Goal: Find specific page/section: Find specific page/section

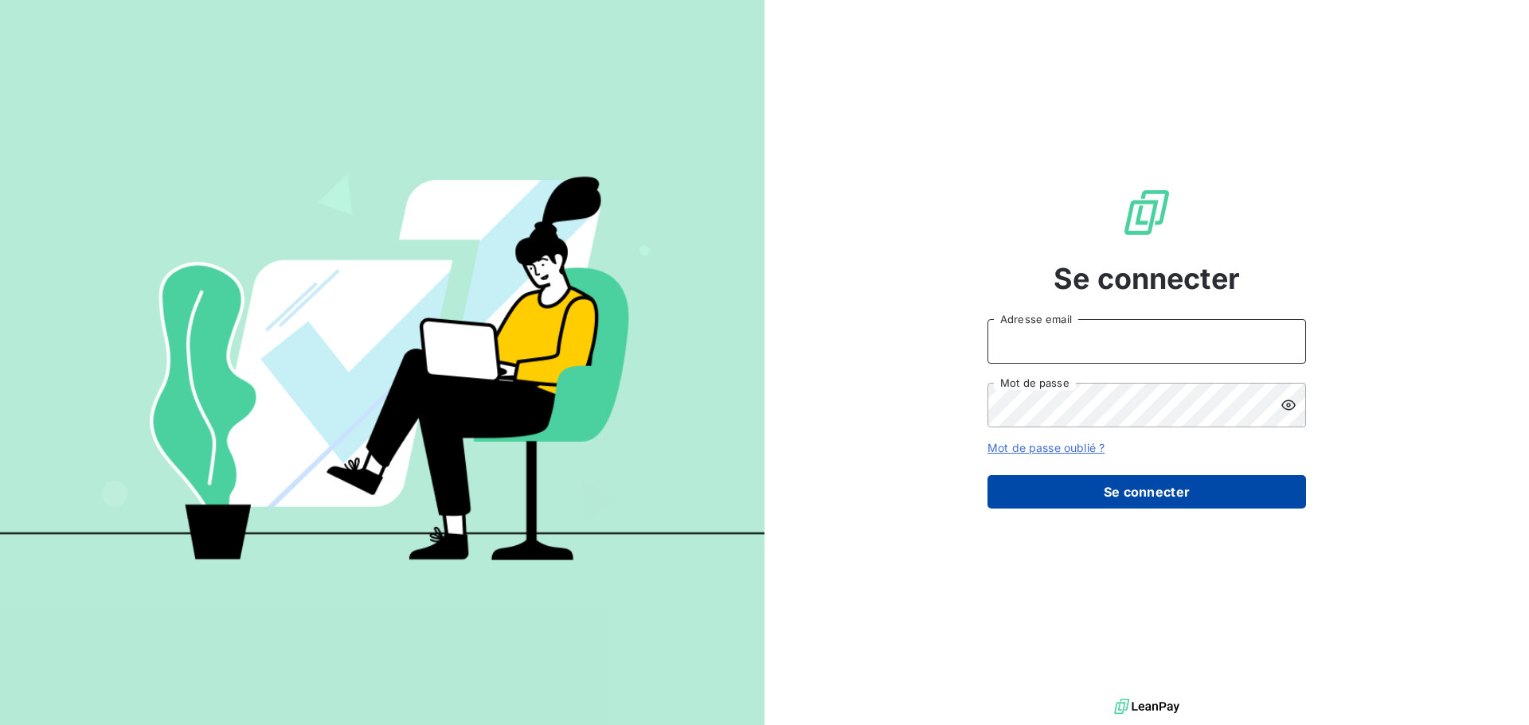
type input "[PERSON_NAME][EMAIL_ADDRESS][DOMAIN_NAME]"
click at [1116, 500] on button "Se connecter" at bounding box center [1146, 491] width 318 height 33
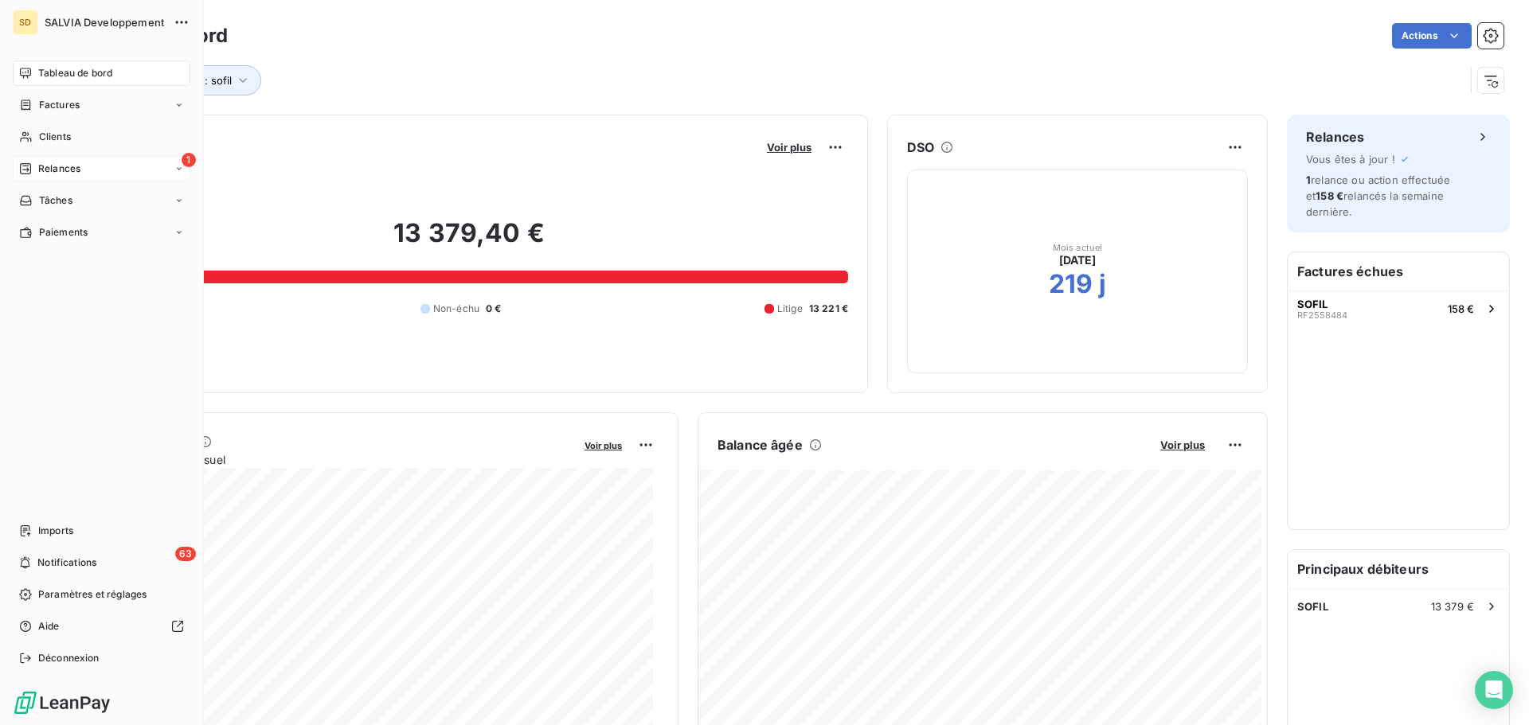
click at [51, 161] on div "1 Relances" at bounding box center [102, 168] width 178 height 25
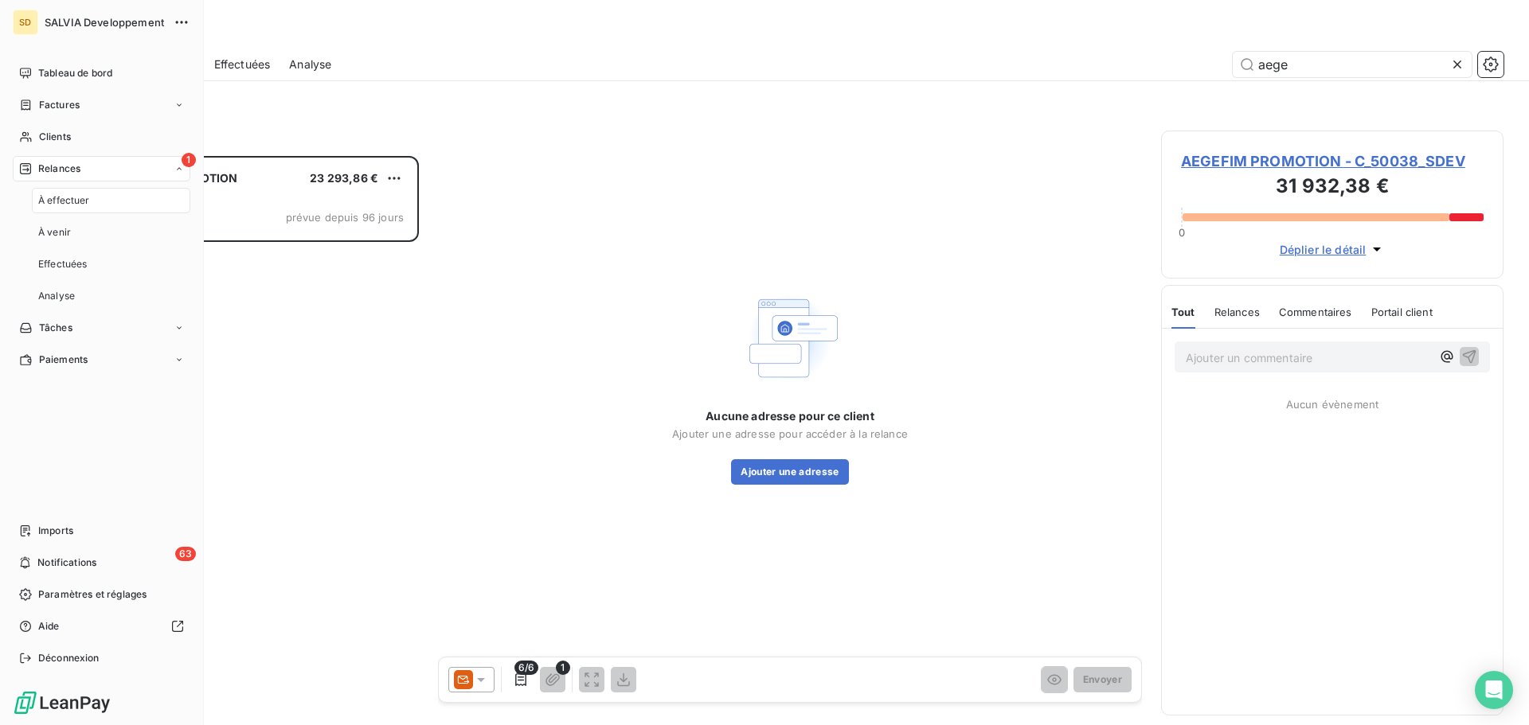
scroll to position [557, 330]
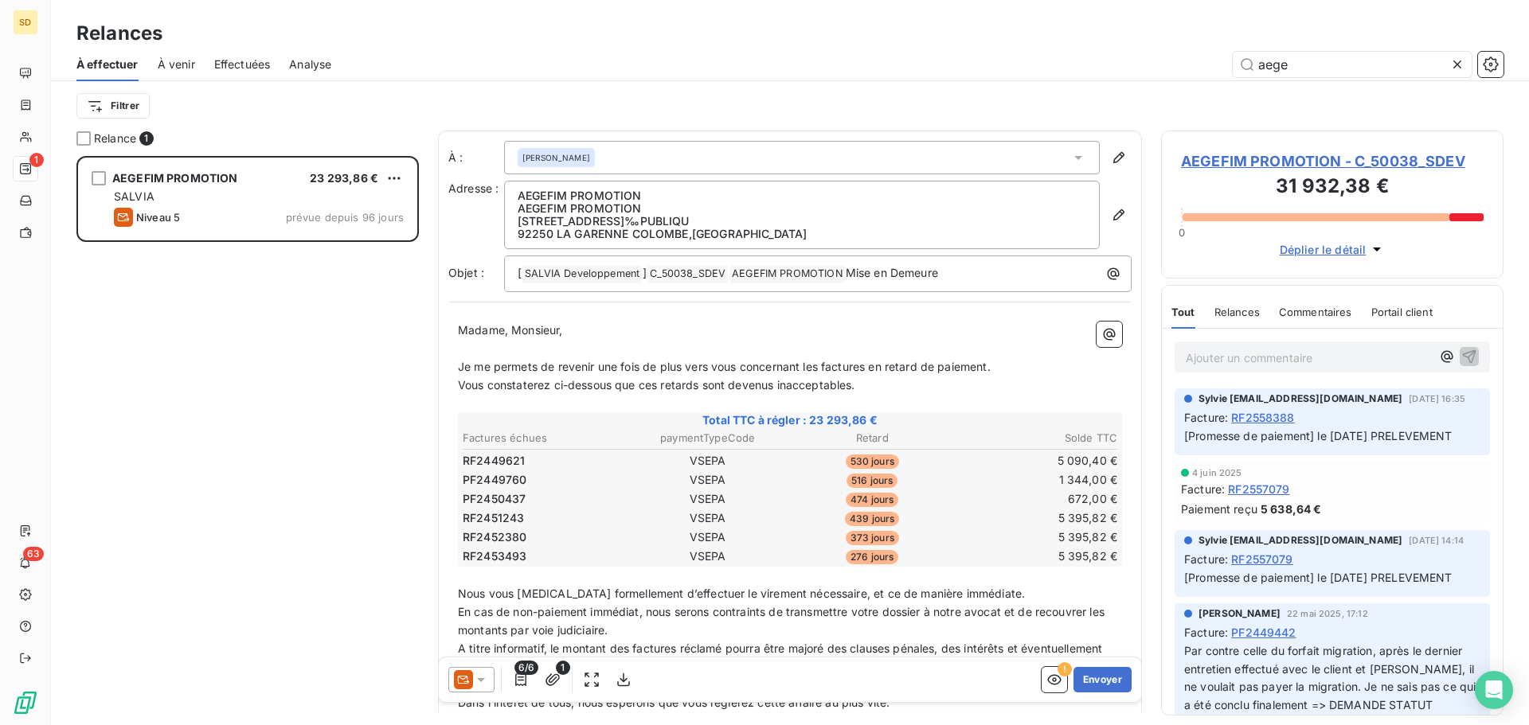
click at [1390, 432] on span "[Promesse de paiement] le [DATE] PRELEVEMENT" at bounding box center [1318, 436] width 268 height 14
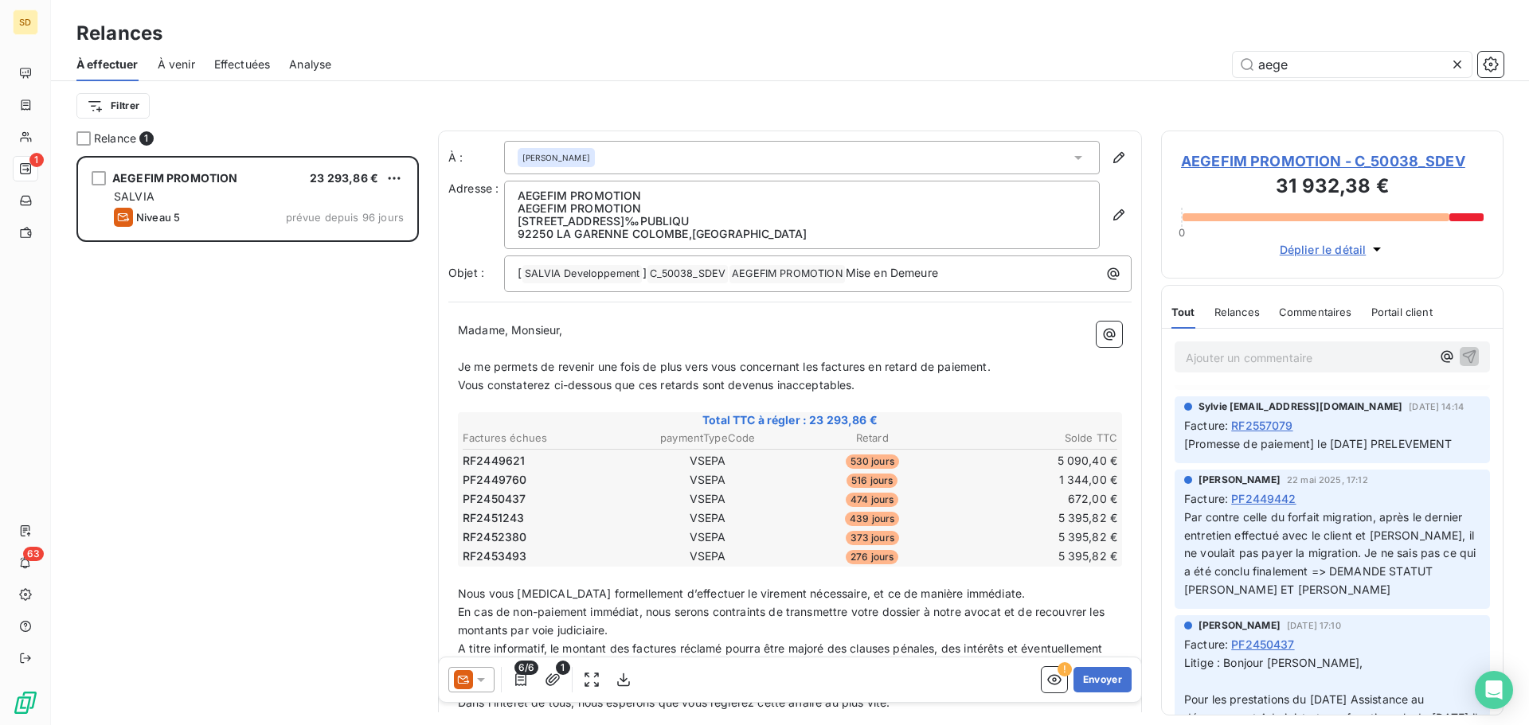
scroll to position [159, 0]
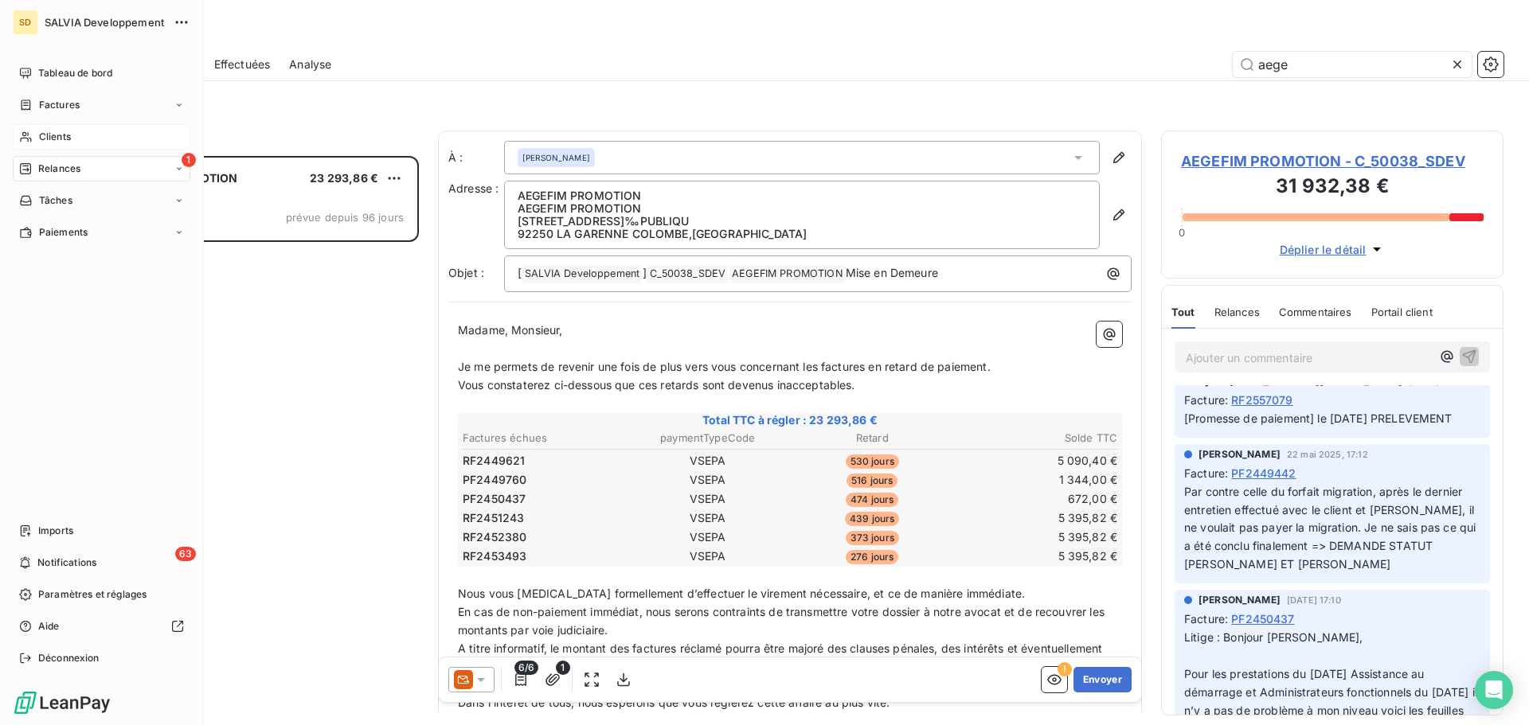
click at [53, 135] on span "Clients" at bounding box center [55, 137] width 32 height 14
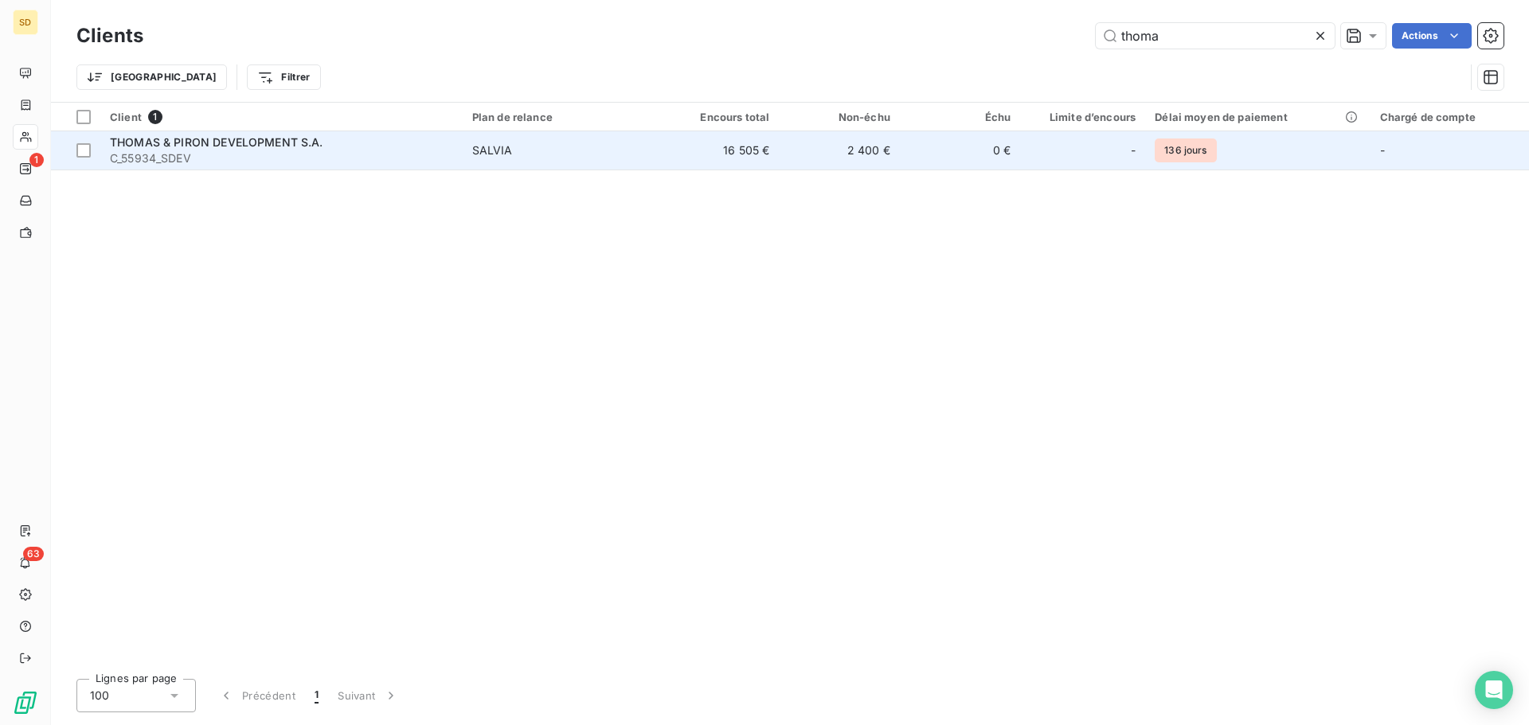
type input "thoma"
click at [583, 152] on span "SALVIA" at bounding box center [560, 151] width 177 height 16
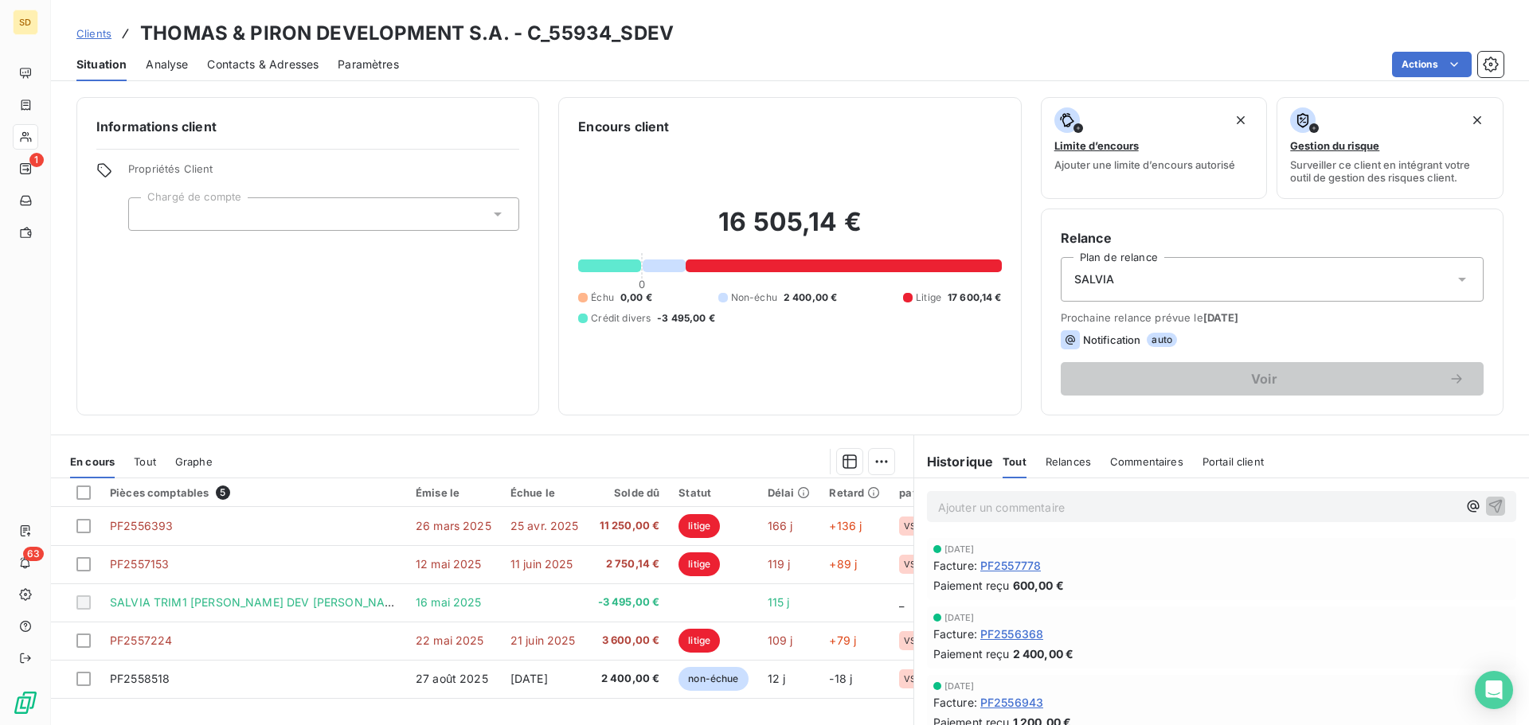
click at [143, 457] on span "Tout" at bounding box center [145, 461] width 22 height 13
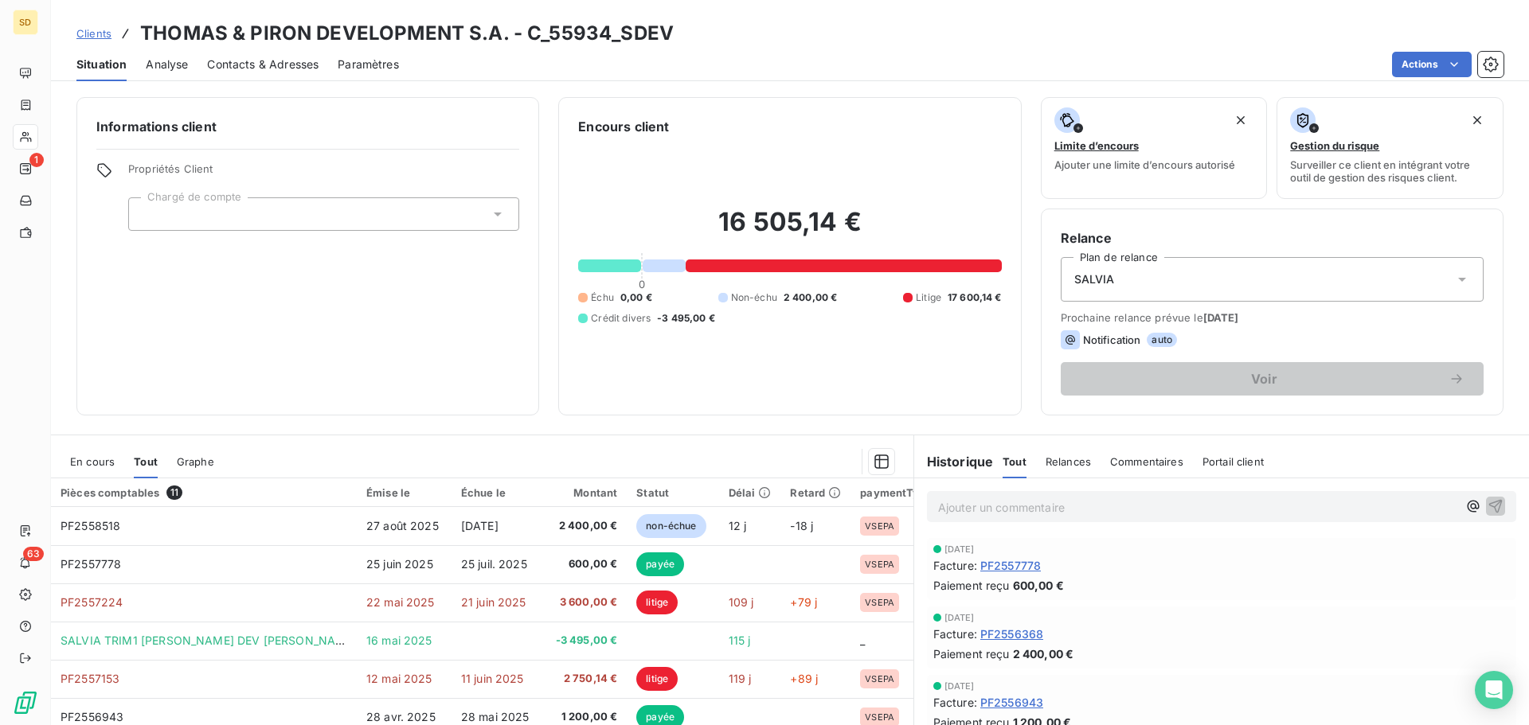
click at [88, 459] on span "En cours" at bounding box center [92, 461] width 45 height 13
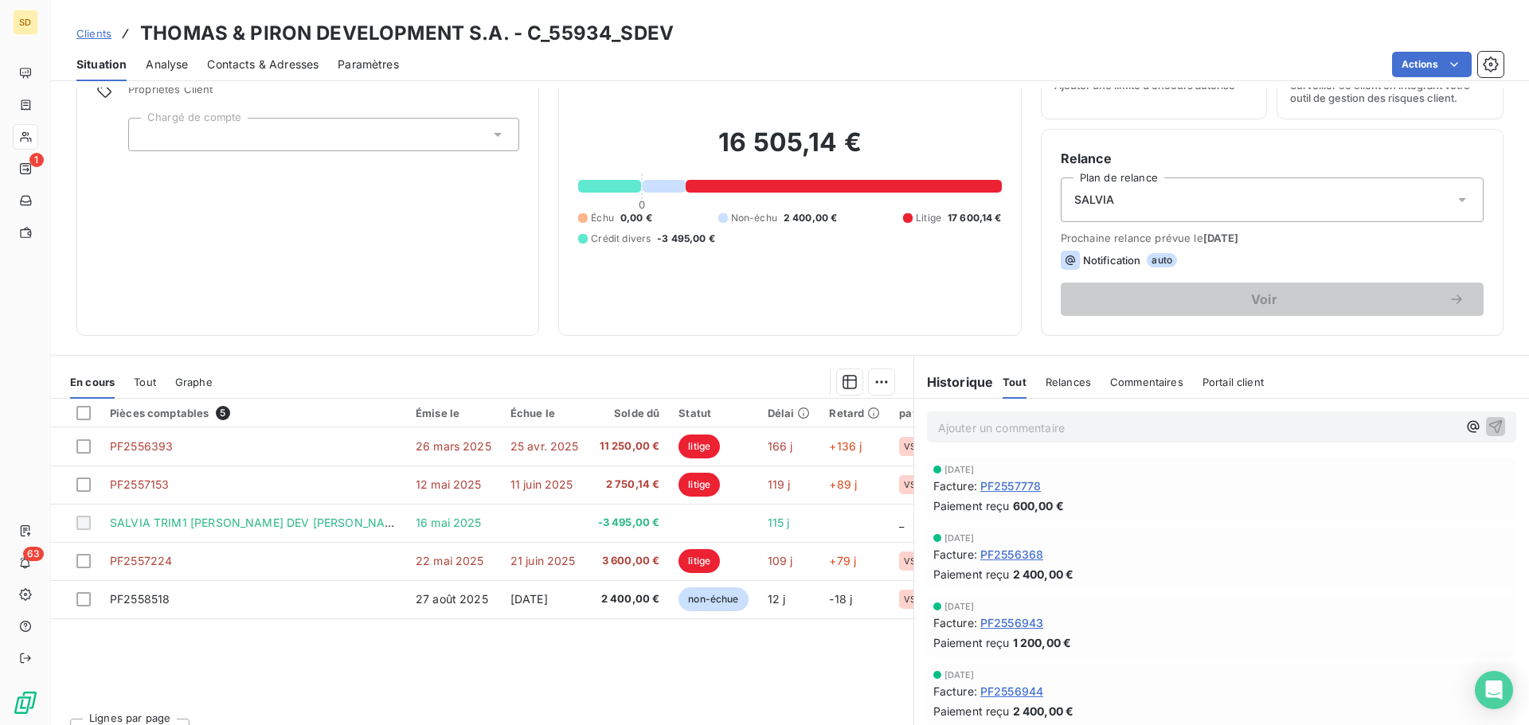
click at [1190, 502] on div "Paiement reçu 600,00 €" at bounding box center [1221, 506] width 576 height 17
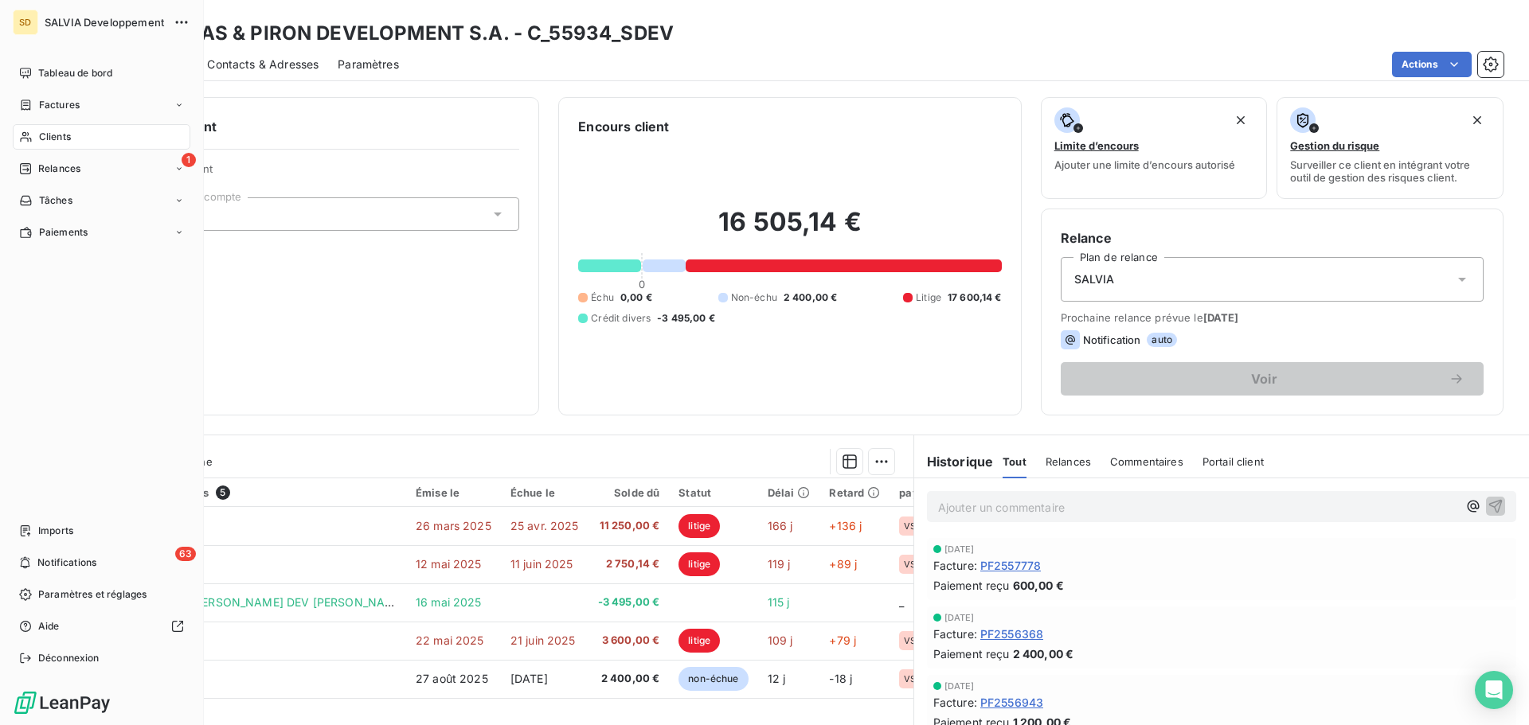
click at [107, 131] on div "Clients" at bounding box center [102, 136] width 178 height 25
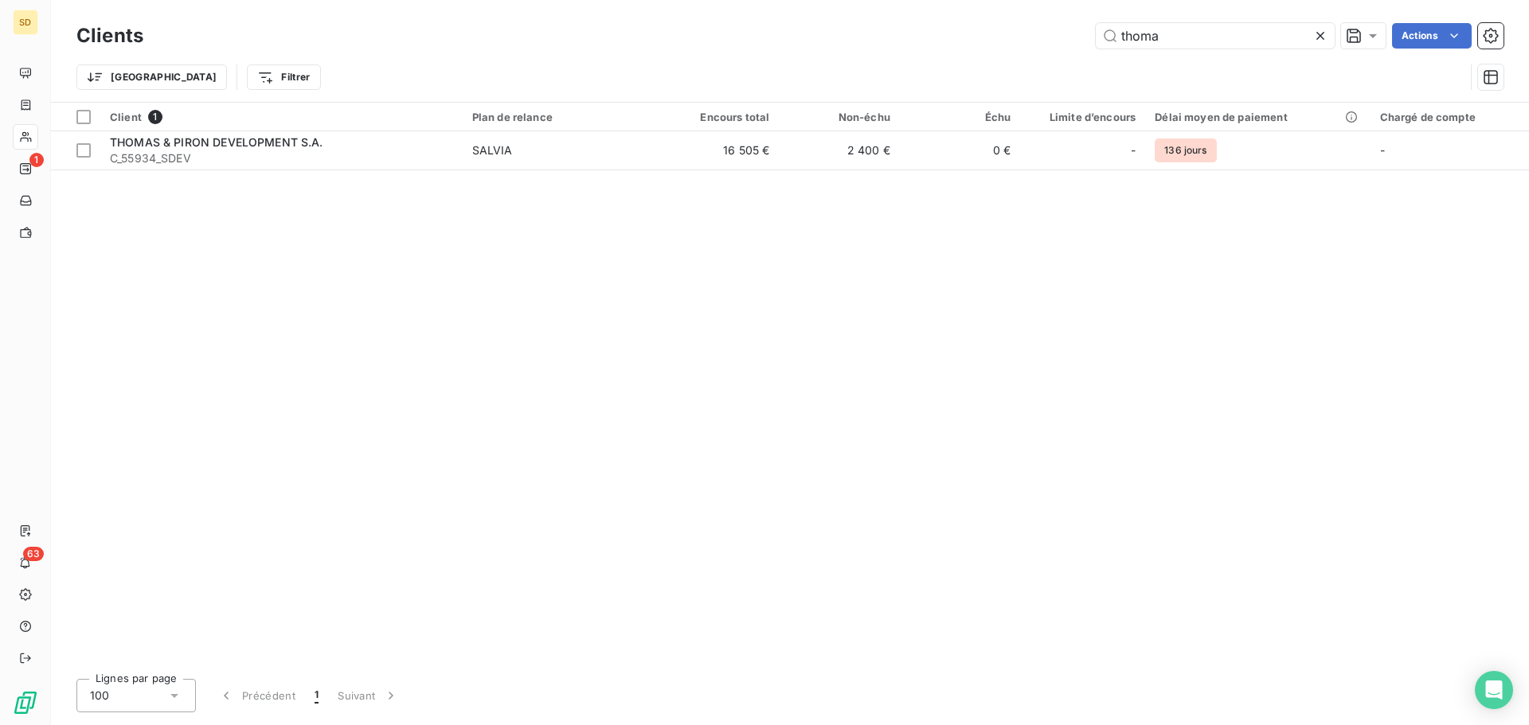
click at [1315, 33] on icon at bounding box center [1320, 36] width 16 height 16
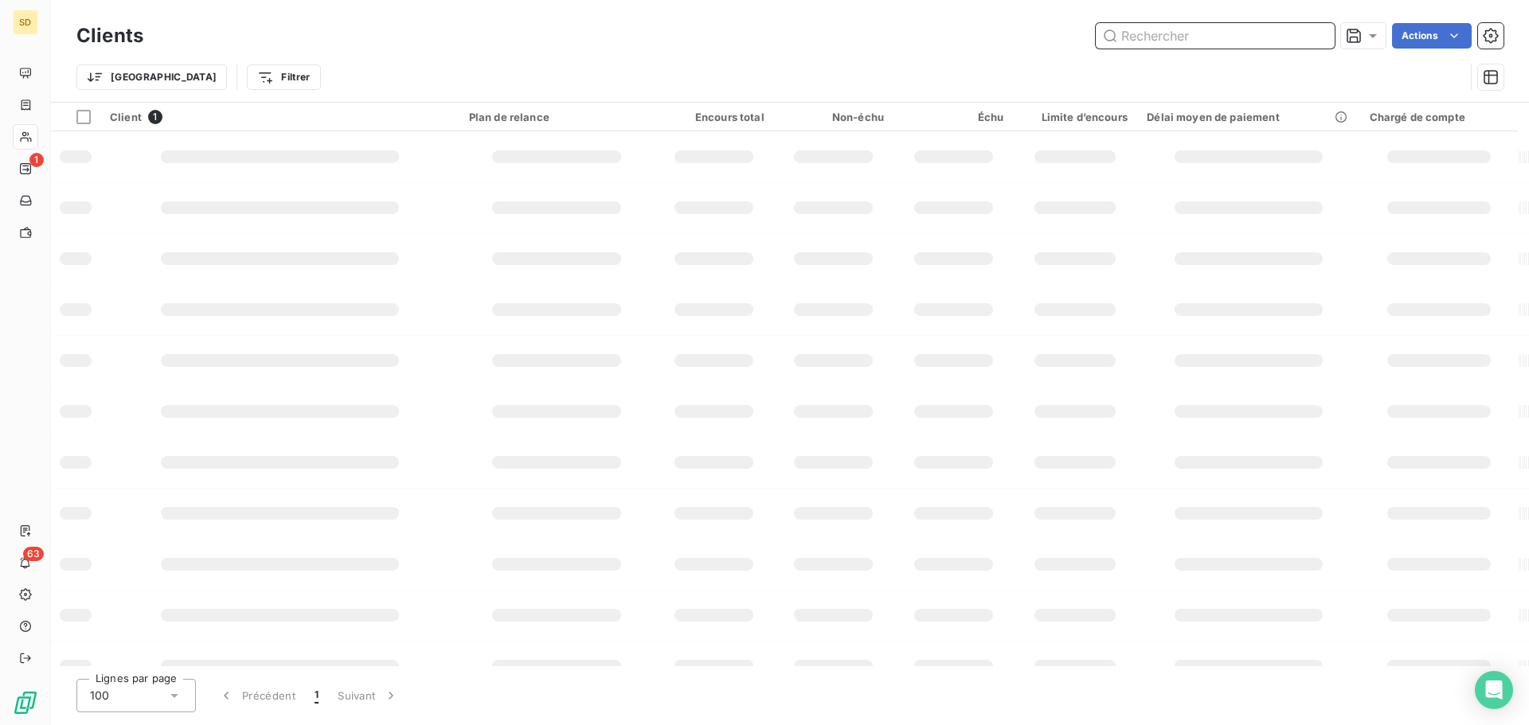
click at [1211, 33] on input "text" at bounding box center [1215, 35] width 239 height 25
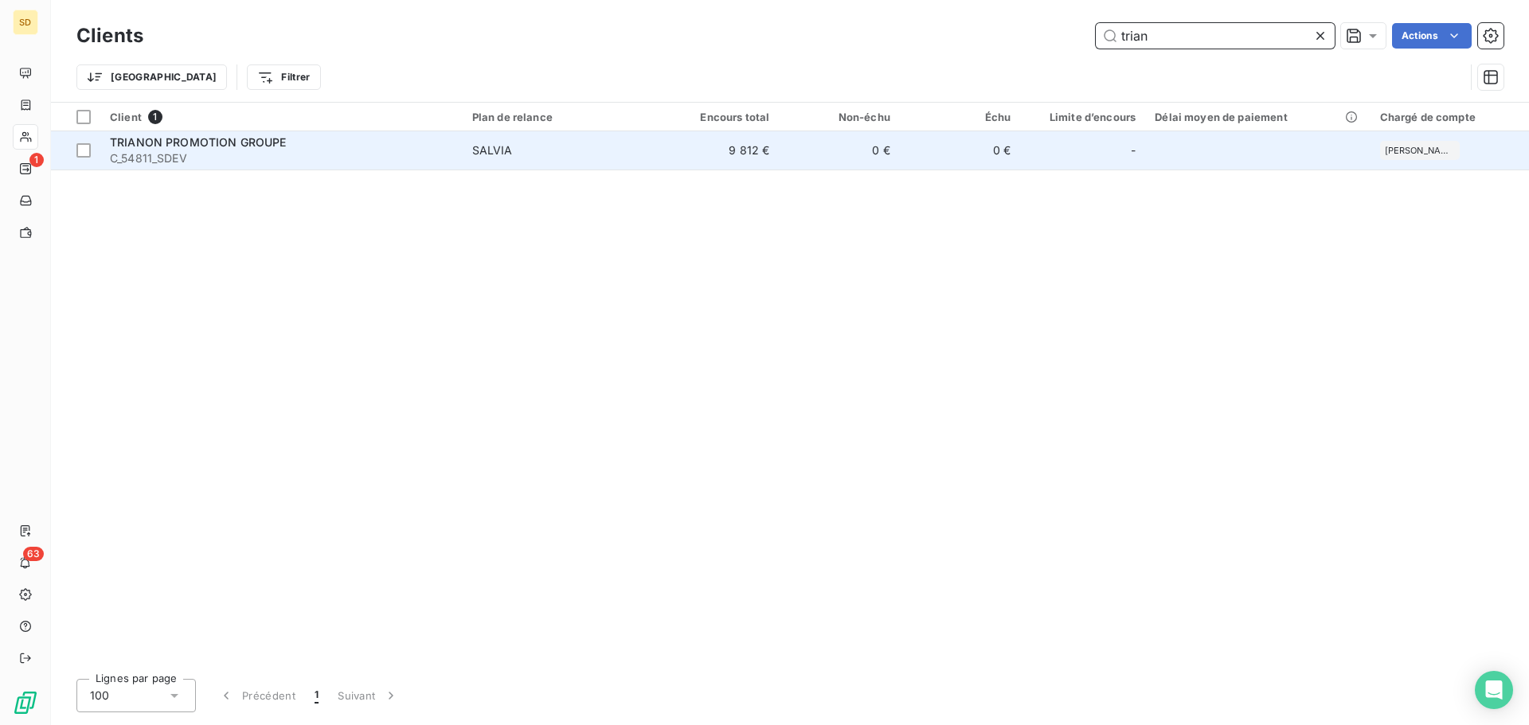
type input "trian"
click at [218, 147] on span "TRIANON PROMOTION GROUPE" at bounding box center [198, 142] width 177 height 14
